Goal: Task Accomplishment & Management: Manage account settings

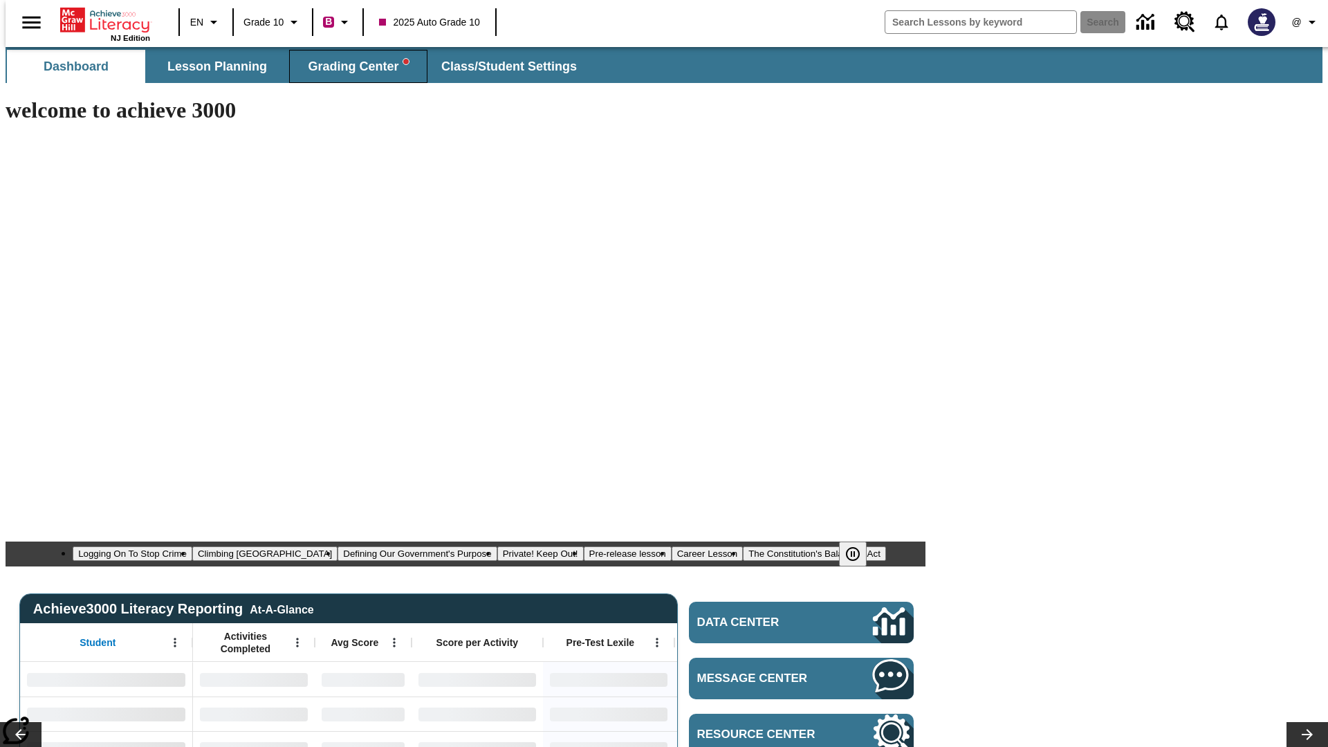
click at [353, 66] on span "Grading Center" at bounding box center [358, 67] width 100 height 16
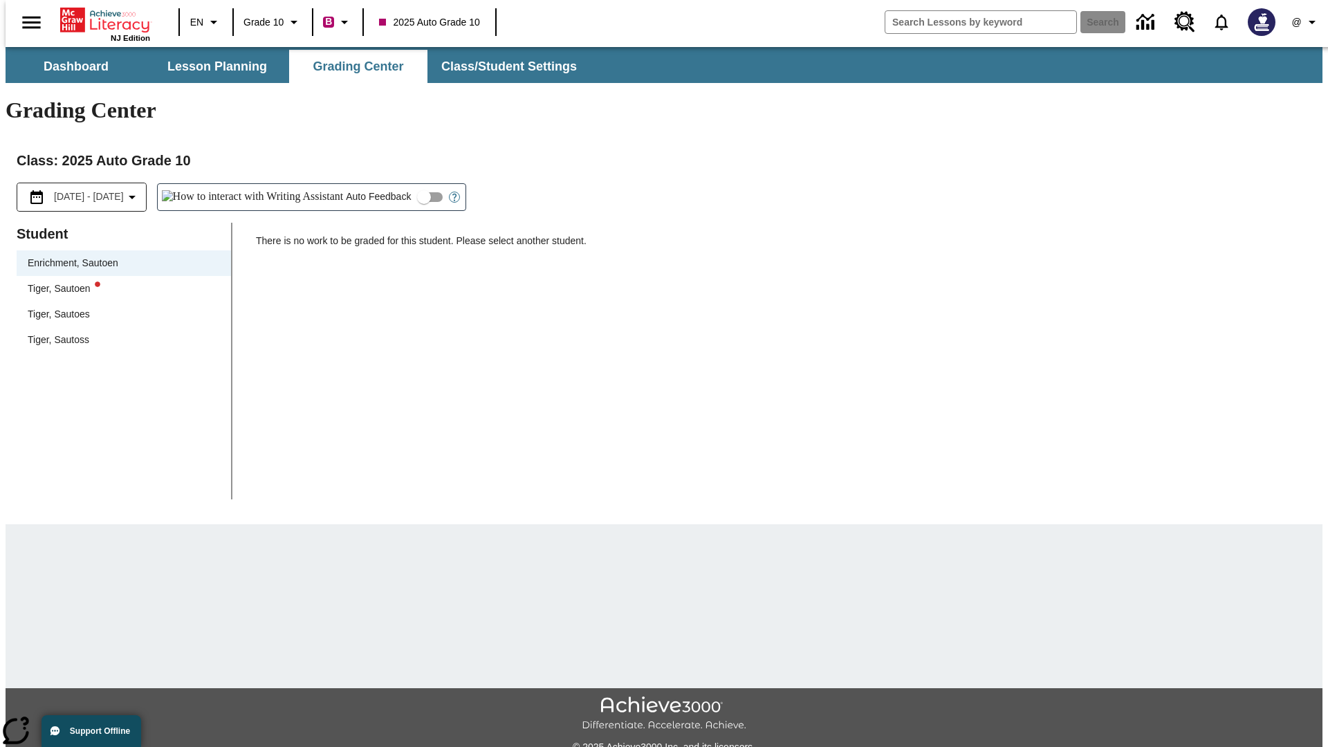
click at [119, 282] on div "Tiger, Sautoen" at bounding box center [124, 289] width 192 height 15
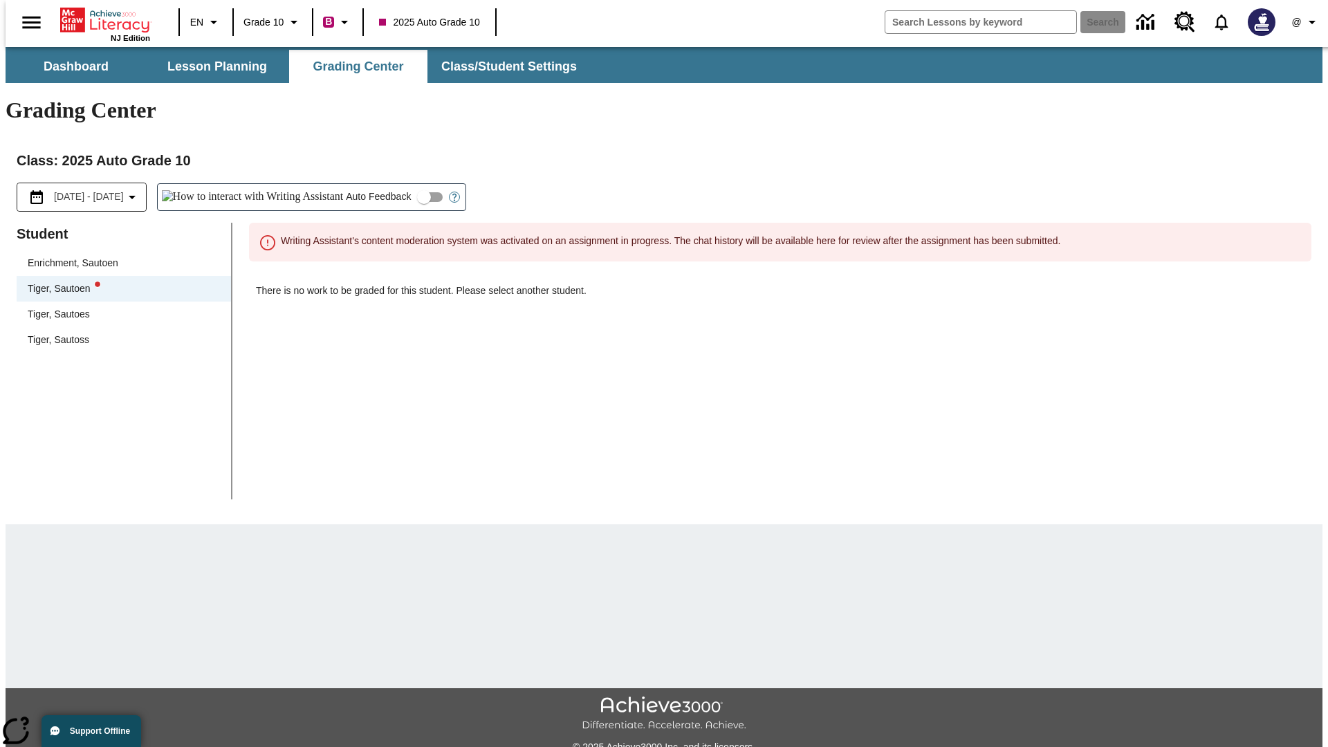
click at [385, 184] on input "Auto Feedback" at bounding box center [424, 197] width 79 height 26
checkbox input "true"
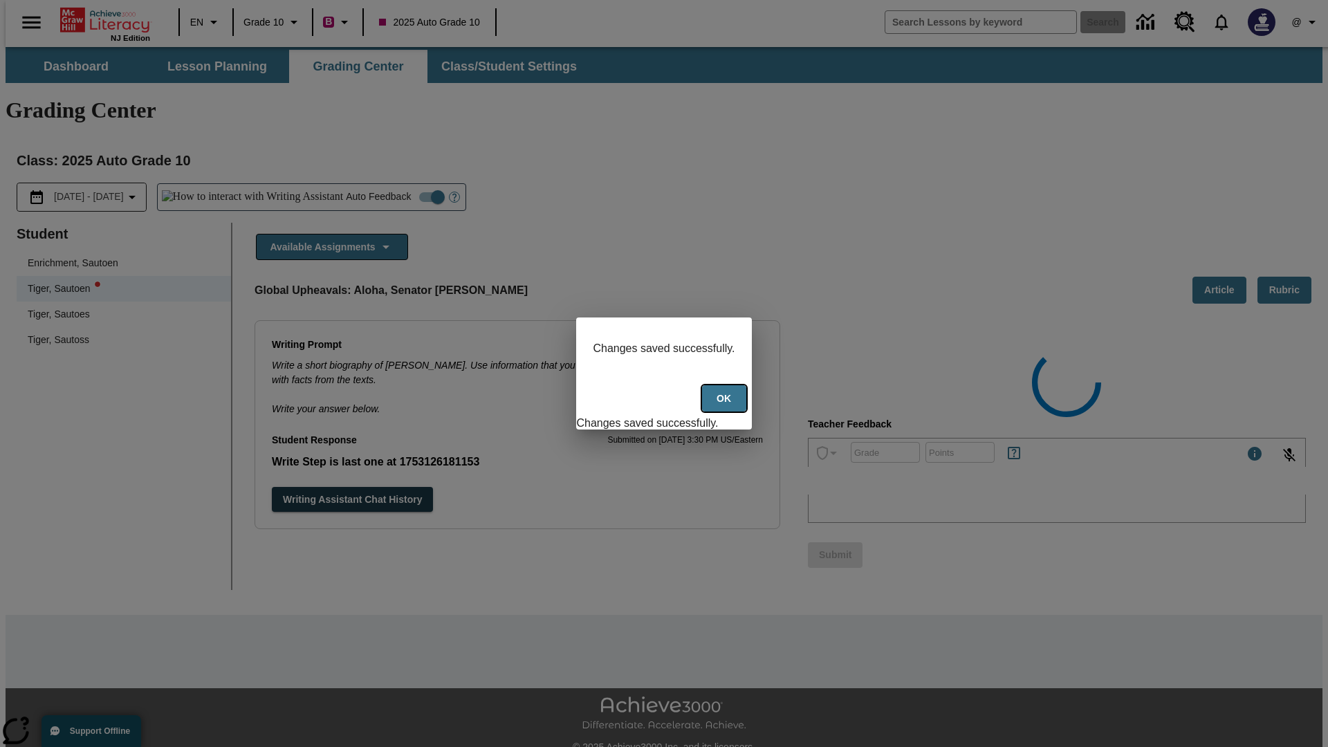
click at [726, 406] on button "Ok" at bounding box center [724, 398] width 44 height 27
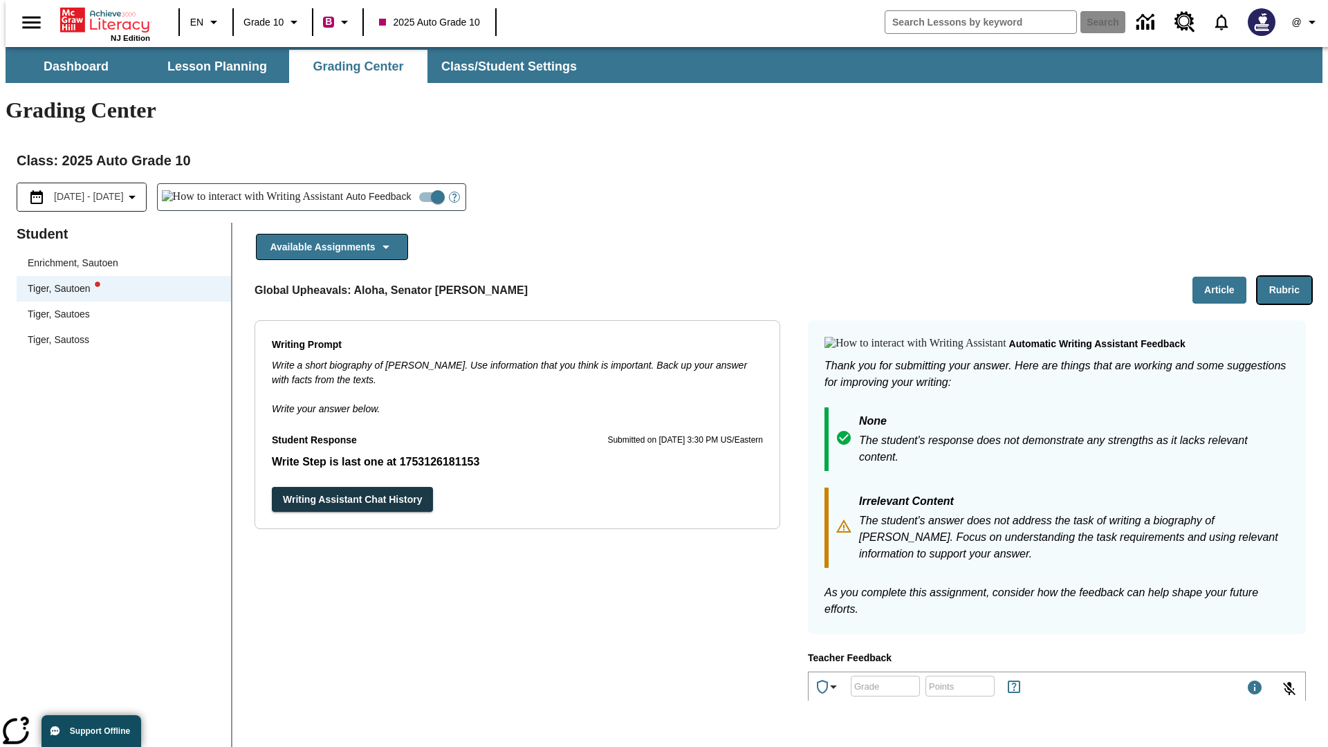
click at [1290, 277] on button "Rubric" at bounding box center [1285, 290] width 54 height 27
click at [1225, 277] on button "Article" at bounding box center [1220, 290] width 54 height 27
click at [205, 22] on icon "Language: EN, Select a language" at bounding box center [213, 22] width 17 height 17
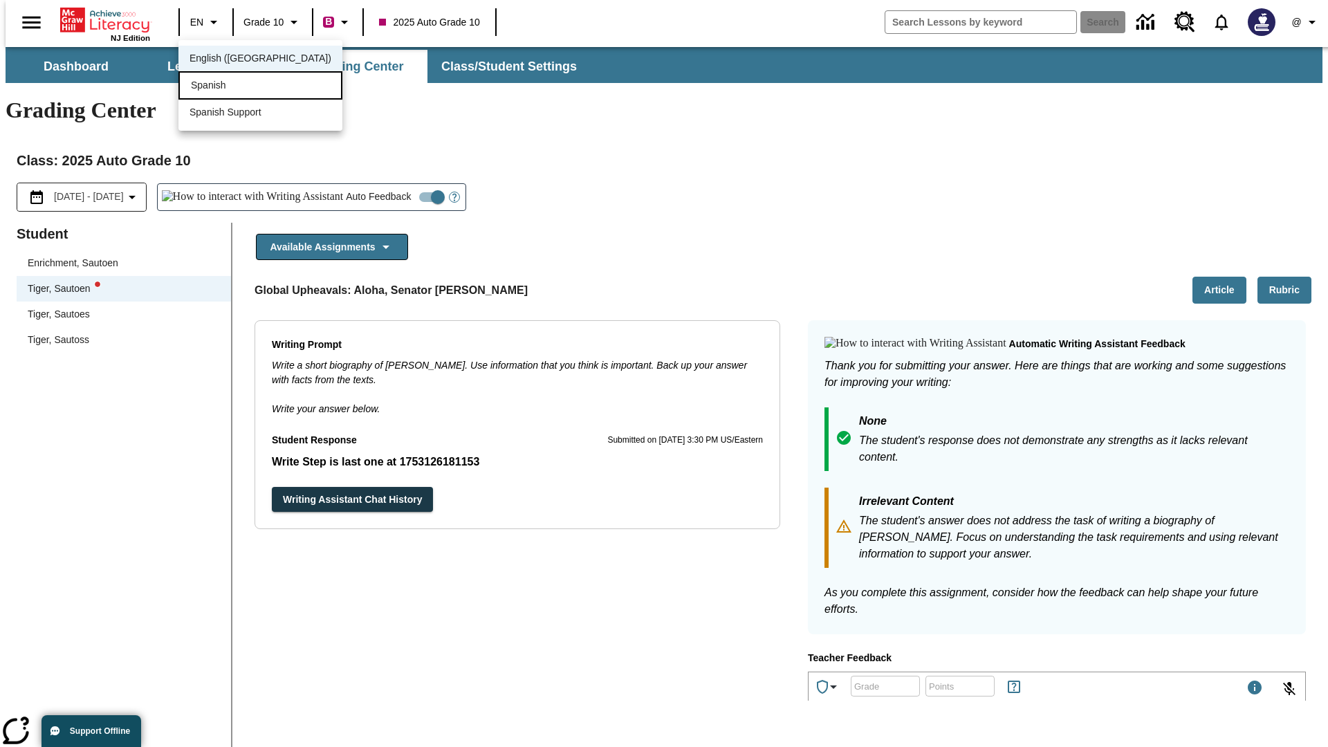
click at [230, 86] on div "Spanish" at bounding box center [260, 85] width 164 height 28
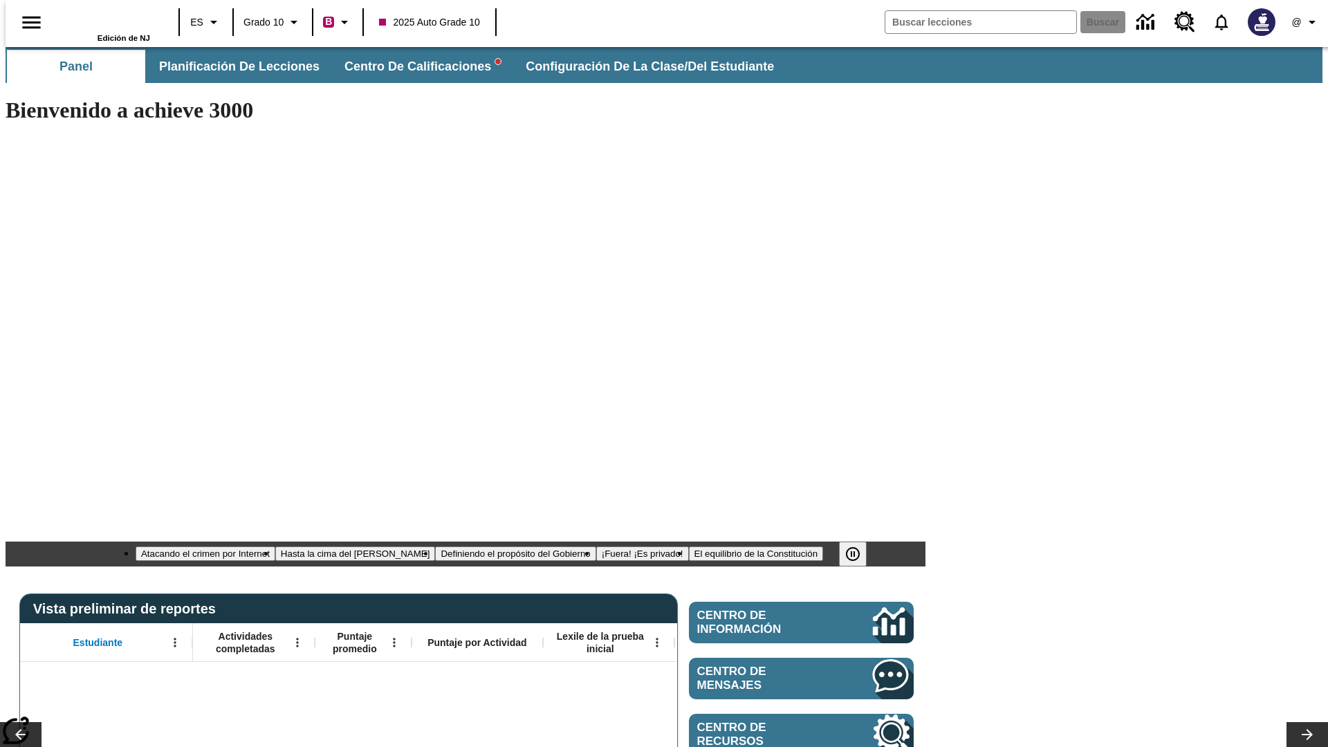
type input "-1"
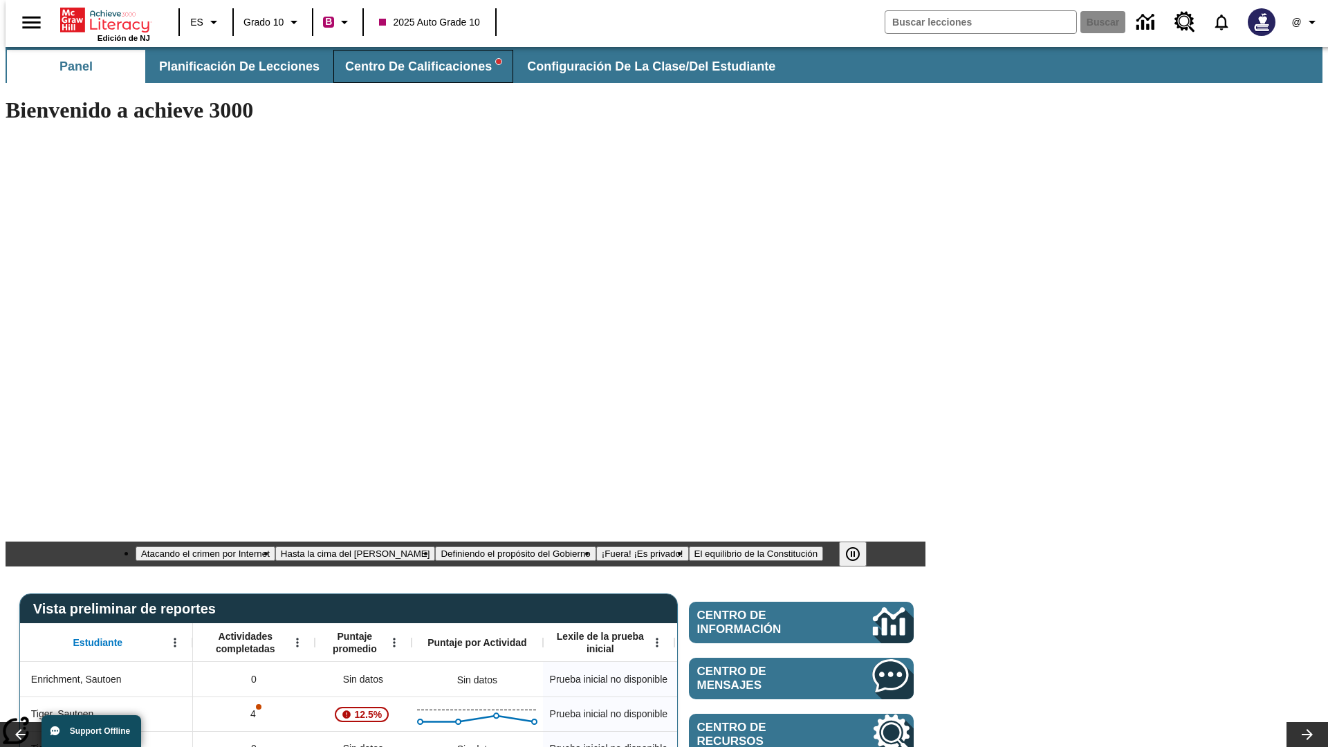
click at [412, 66] on span "Centro de calificaciones" at bounding box center [423, 67] width 156 height 16
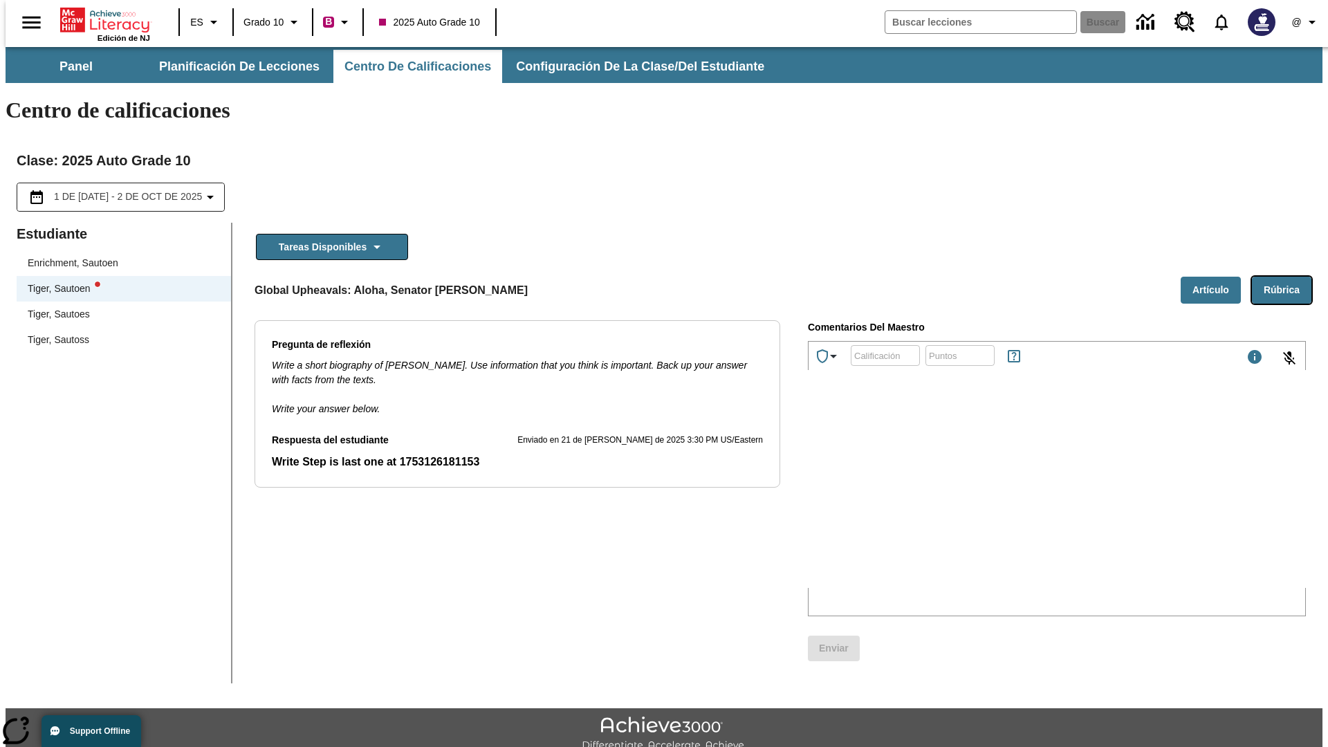
click at [1287, 277] on button "Rúbrica" at bounding box center [1281, 290] width 59 height 27
click at [1216, 277] on button "Artículo" at bounding box center [1211, 290] width 60 height 27
